Goal: Information Seeking & Learning: Learn about a topic

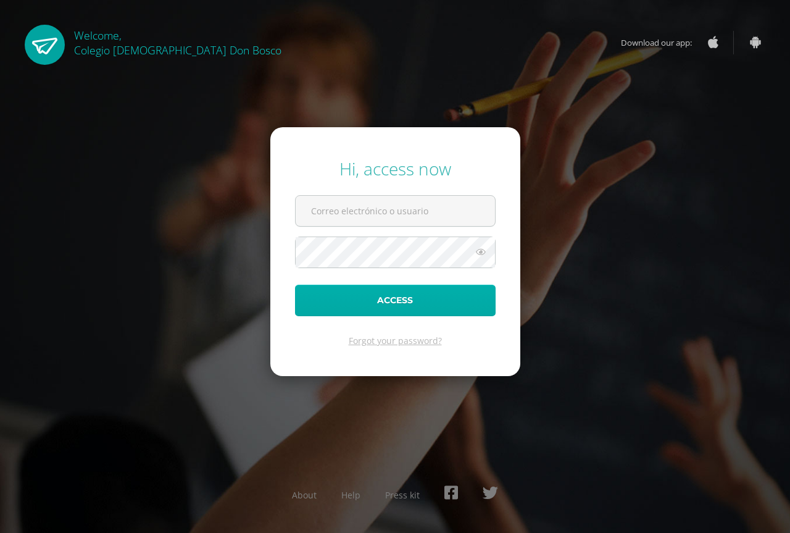
type input "[EMAIL_ADDRESS][DOMAIN_NAME]"
click at [384, 304] on button "Access" at bounding box center [395, 300] width 201 height 31
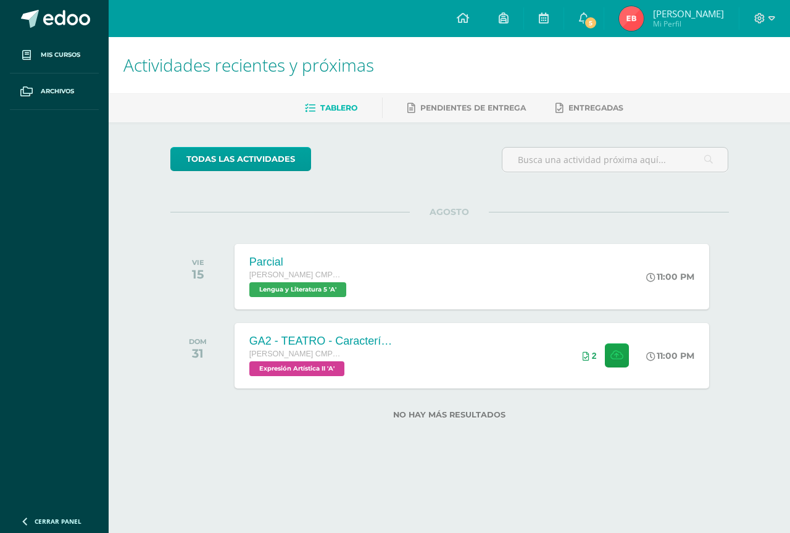
click at [699, 24] on span "Mi Perfil" at bounding box center [688, 24] width 71 height 10
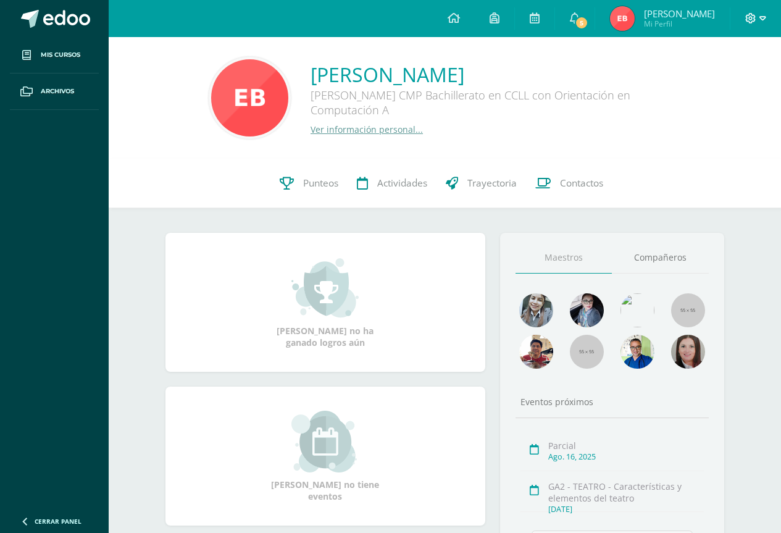
click at [760, 17] on icon at bounding box center [762, 18] width 7 height 4
click at [707, 82] on span "Cerrar sesión" at bounding box center [724, 84] width 56 height 12
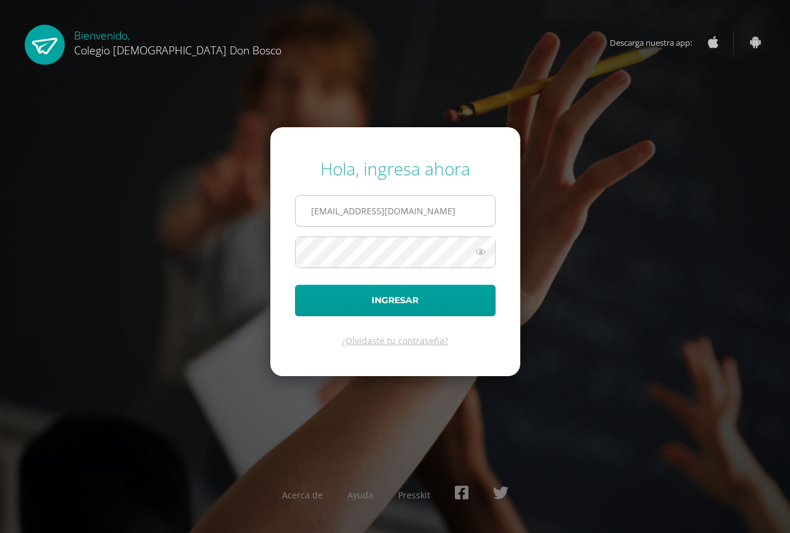
click at [425, 210] on input "eblancodb24@gmail.com" at bounding box center [395, 211] width 199 height 30
type input "r.saenz.db6a@gmail.com"
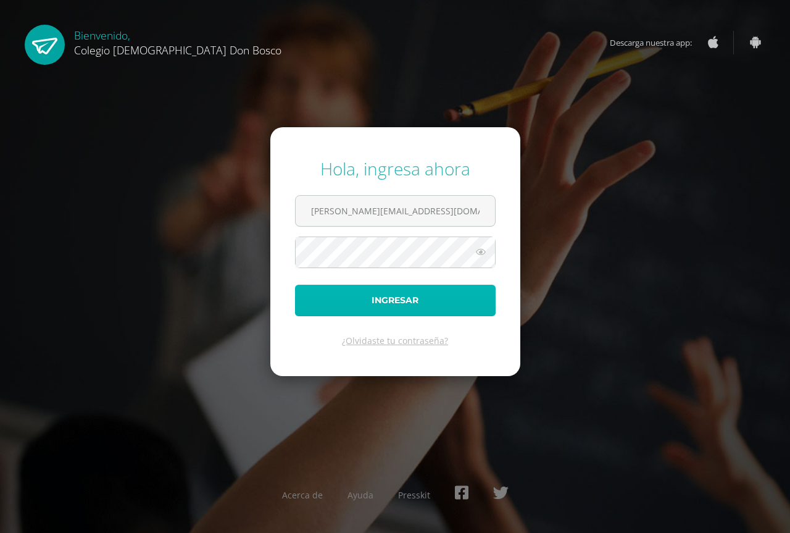
click at [443, 306] on button "Ingresar" at bounding box center [395, 300] width 201 height 31
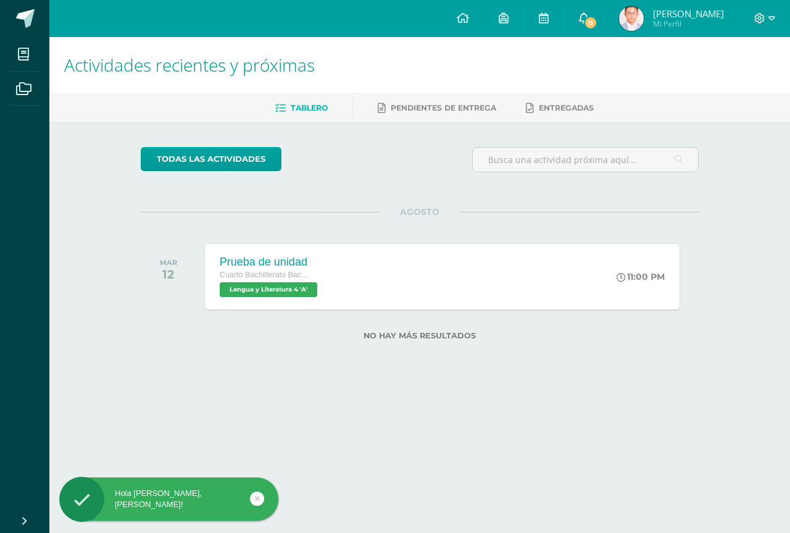
click at [598, 22] on span "11" at bounding box center [591, 23] width 14 height 14
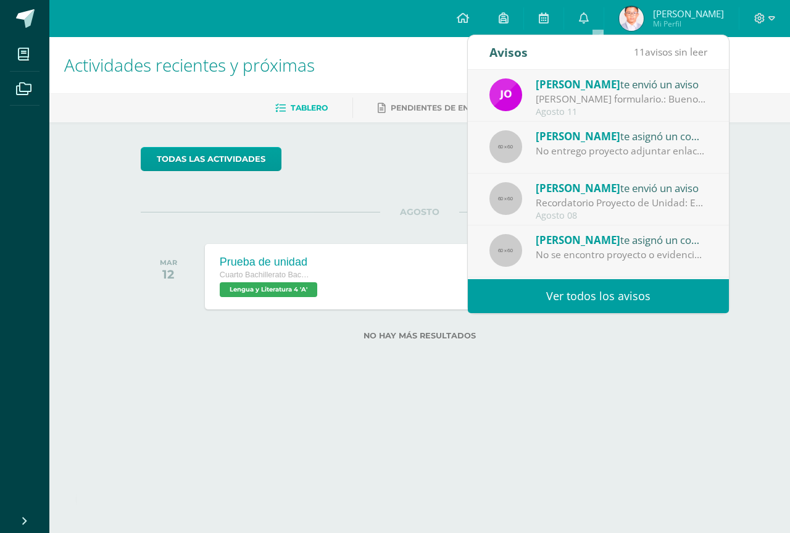
click at [579, 140] on span "[PERSON_NAME]" at bounding box center [578, 136] width 85 height 14
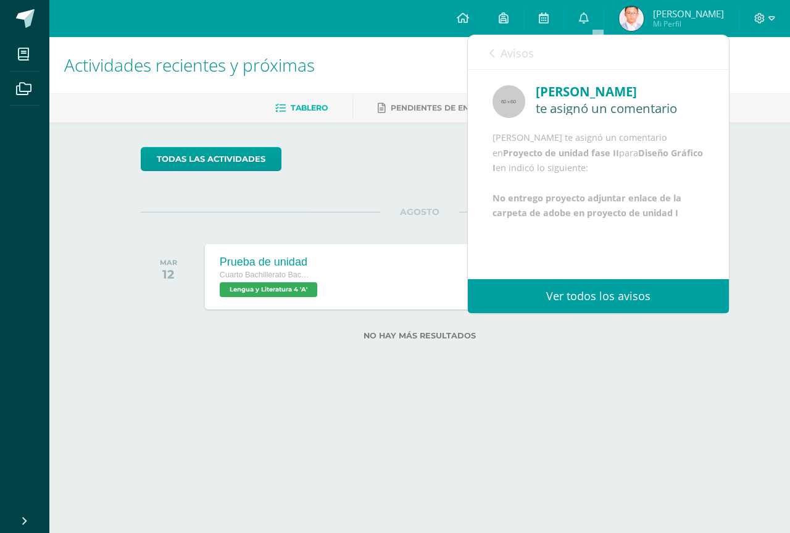
scroll to position [15, 0]
click at [492, 57] on icon at bounding box center [492, 53] width 5 height 10
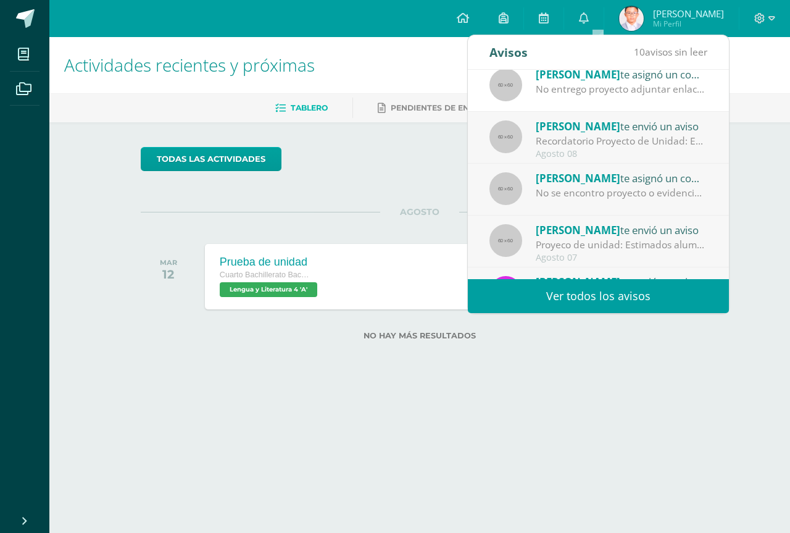
scroll to position [123, 0]
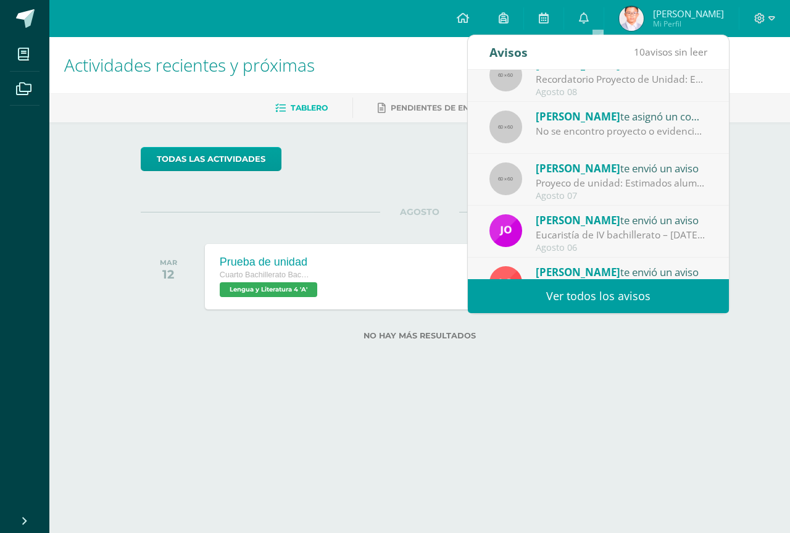
click at [559, 162] on span "[PERSON_NAME]" at bounding box center [578, 168] width 85 height 14
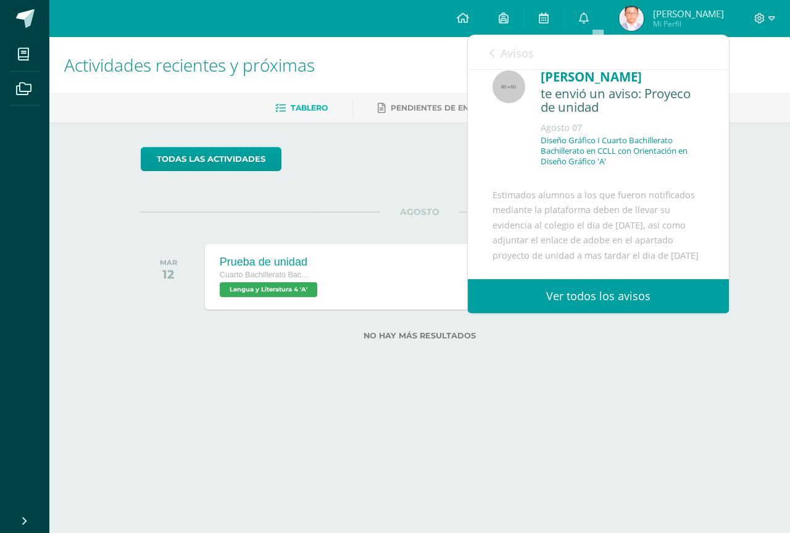
click at [581, 178] on div "Luis Orozco te envió un aviso: Proyeco de unidad Agosto 07 Diseño Gráfico I Cua…" at bounding box center [598, 210] width 261 height 311
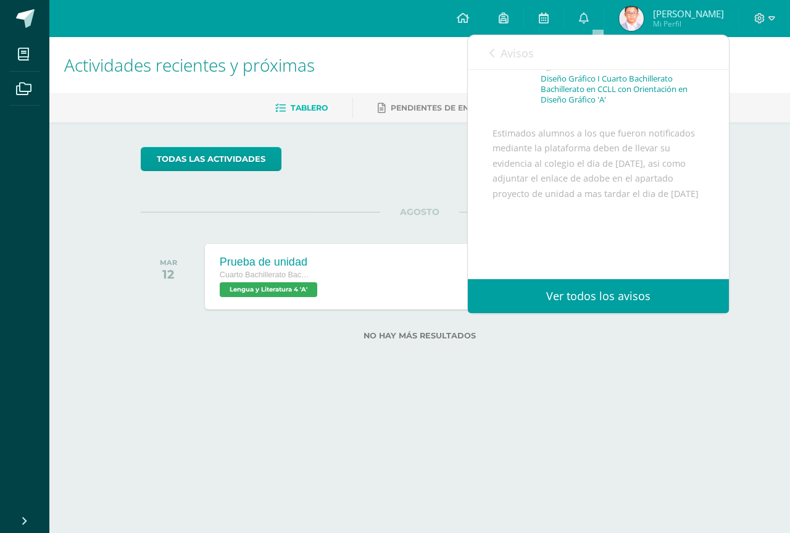
click at [502, 45] on link "Avisos" at bounding box center [512, 52] width 44 height 35
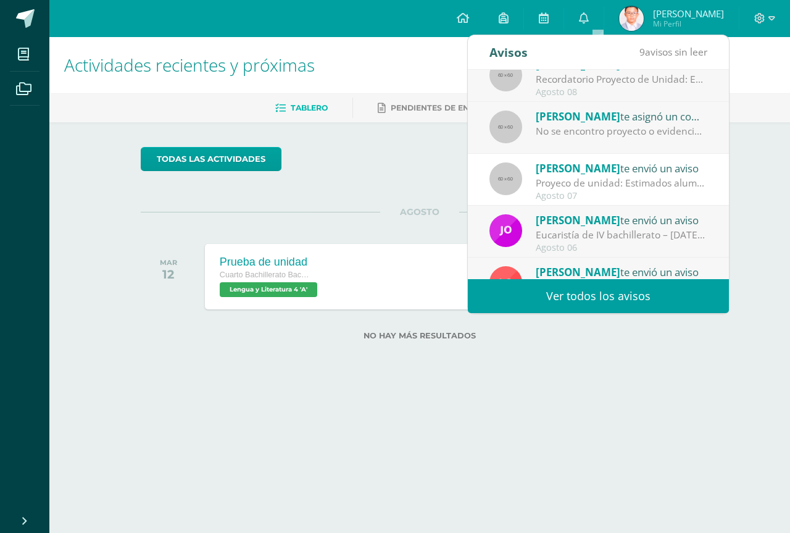
click at [572, 187] on div "Proyeco de unidad: Estimados alumnos a los que fueron notificados mediante la p…" at bounding box center [622, 183] width 172 height 14
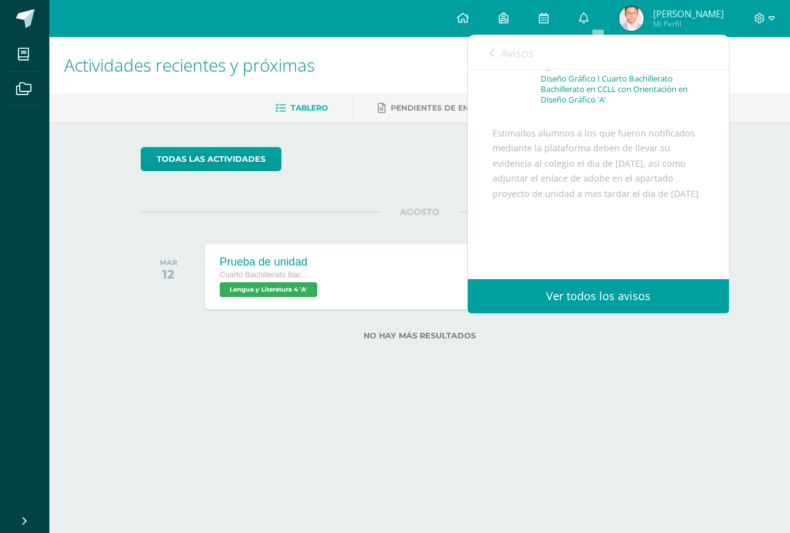
click at [479, 66] on div "Avisos 9 avisos sin leer Avisos" at bounding box center [598, 52] width 261 height 35
click at [481, 57] on div "Avisos 9 avisos sin leer Avisos" at bounding box center [598, 52] width 261 height 35
click at [491, 58] on icon at bounding box center [492, 53] width 5 height 10
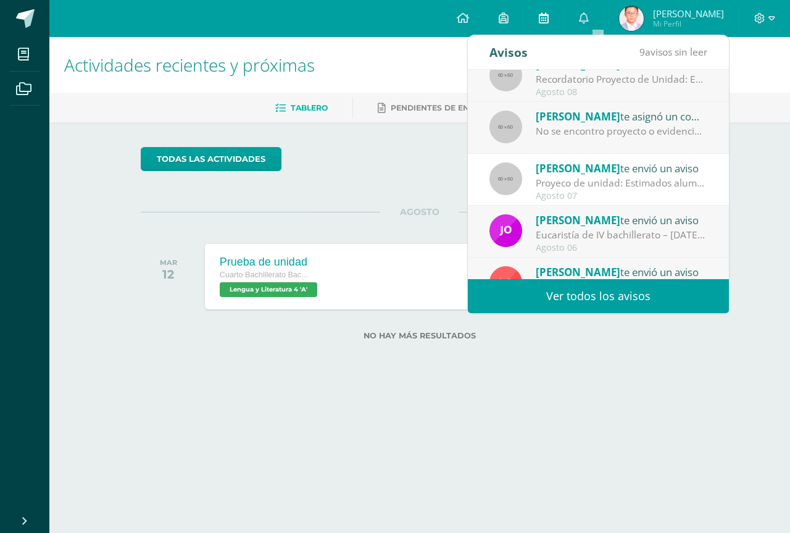
click at [549, 14] on icon at bounding box center [544, 17] width 10 height 11
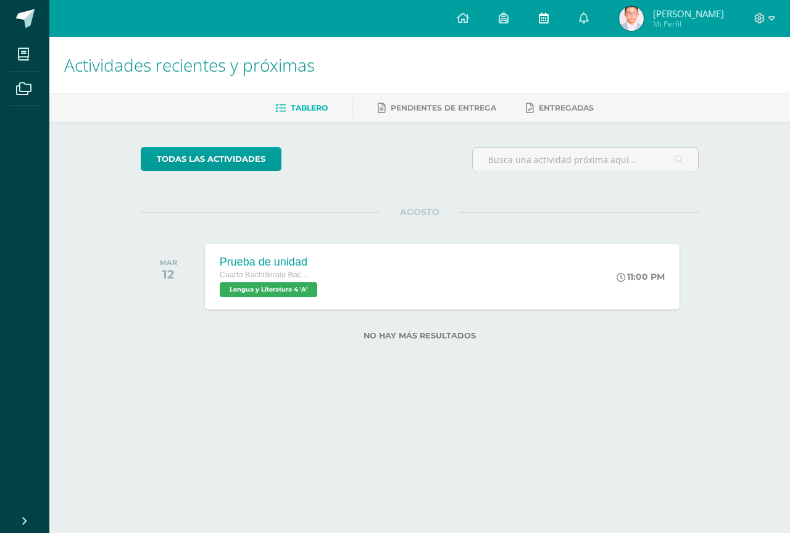
click at [549, 17] on icon at bounding box center [544, 17] width 10 height 11
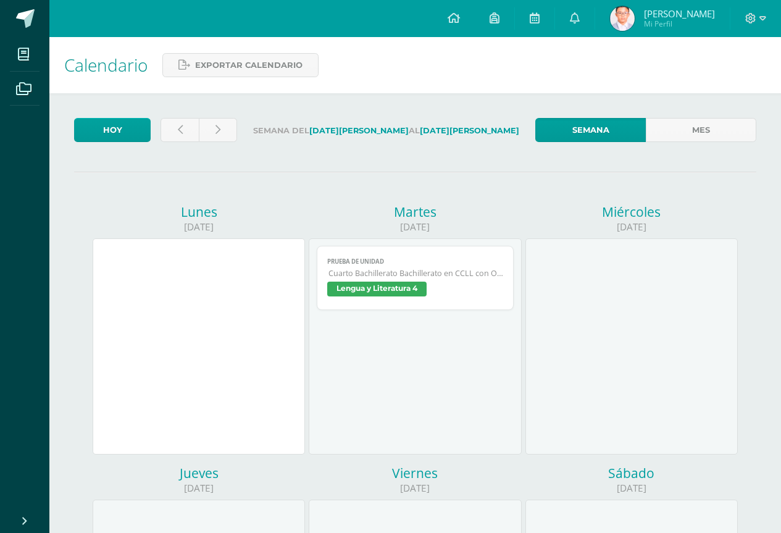
click at [589, 124] on link "Semana" at bounding box center [590, 130] width 110 height 24
click at [174, 120] on link at bounding box center [179, 130] width 38 height 24
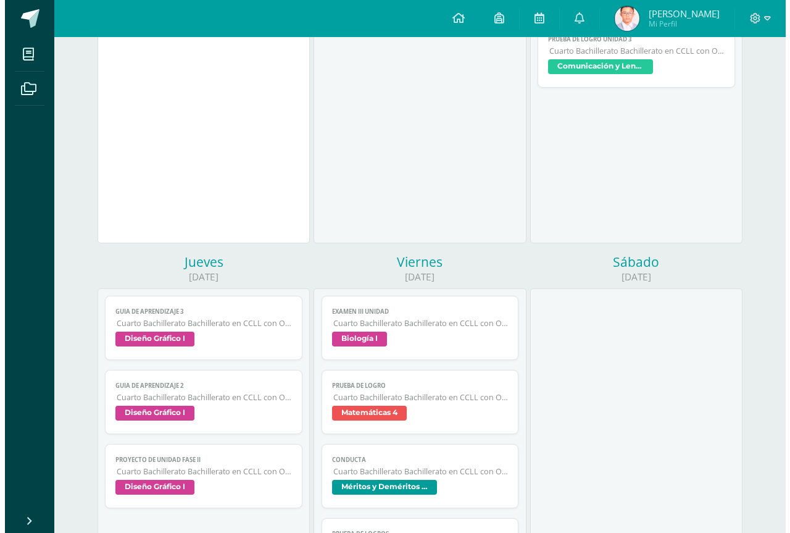
scroll to position [556, 0]
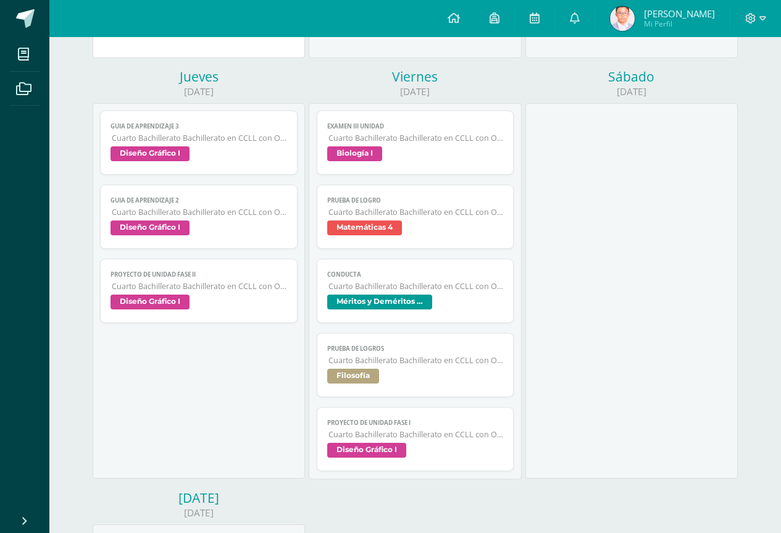
click at [405, 443] on span "Diseño Gráfico I" at bounding box center [366, 450] width 79 height 15
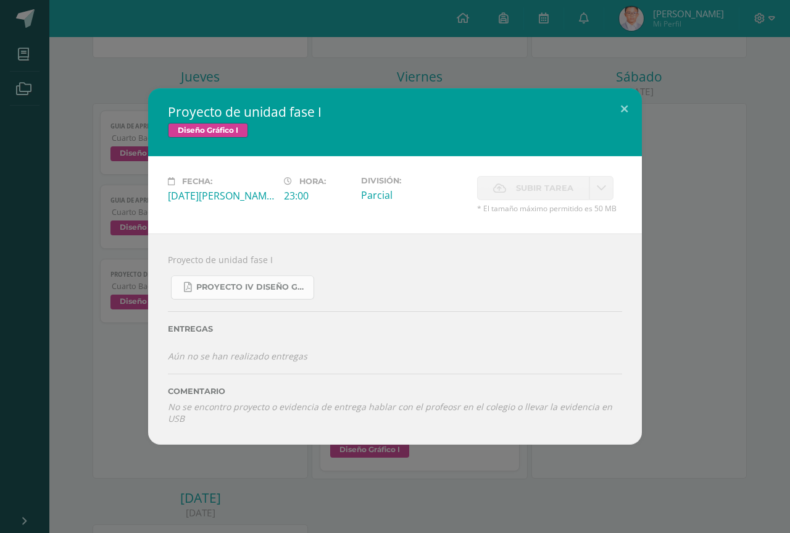
click at [271, 286] on span "Proyecto IV Diseño Grafico.pdf" at bounding box center [251, 287] width 111 height 10
click at [538, 186] on span "Subir tarea" at bounding box center [544, 188] width 57 height 23
click at [536, 191] on span "Subir tarea" at bounding box center [544, 188] width 57 height 23
